Goal: Use online tool/utility: Use online tool/utility

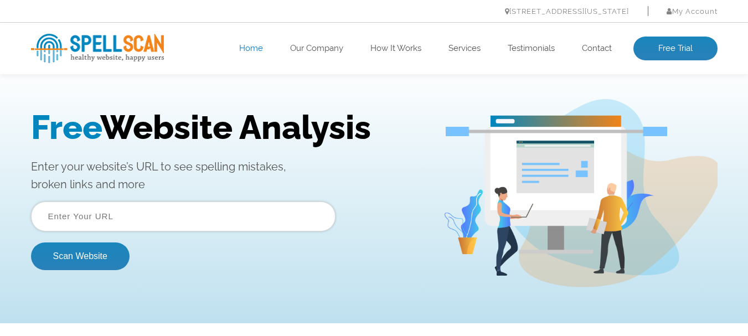
click at [221, 230] on input "text" at bounding box center [183, 217] width 305 height 30
paste input "https://delhigbroad.com/admin/enquiry"
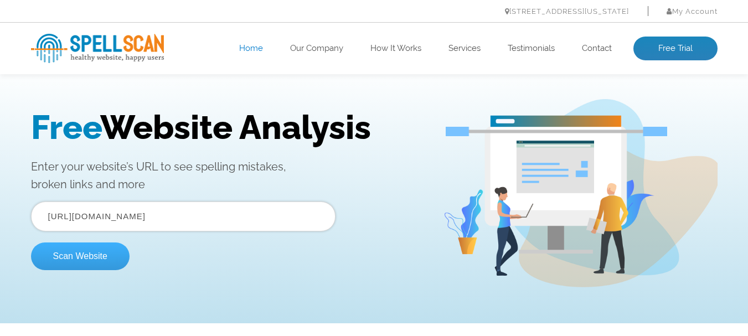
type input "https://delhigbroad.com"
click at [64, 242] on button "Scan Website" at bounding box center [80, 256] width 99 height 28
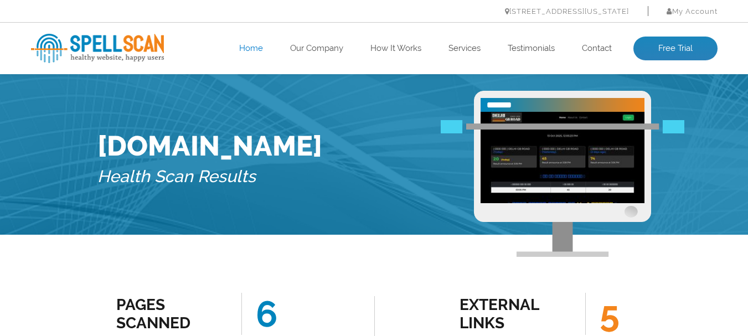
click at [246, 53] on link "Home" at bounding box center [251, 48] width 24 height 11
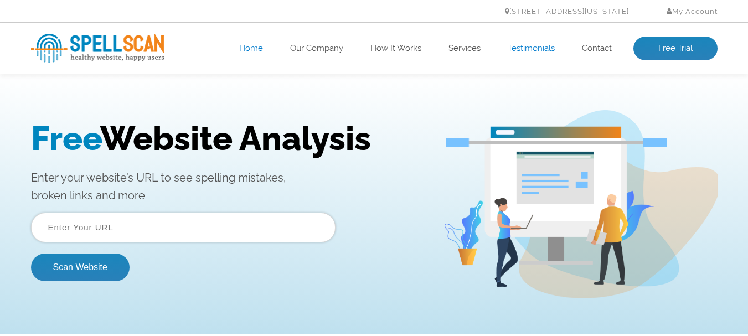
click at [524, 47] on link "Testimonials" at bounding box center [531, 48] width 47 height 11
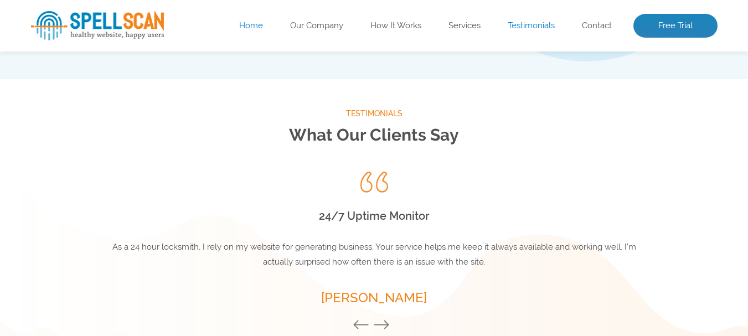
scroll to position [1459, 0]
